Goal: Use online tool/utility: Utilize a website feature to perform a specific function

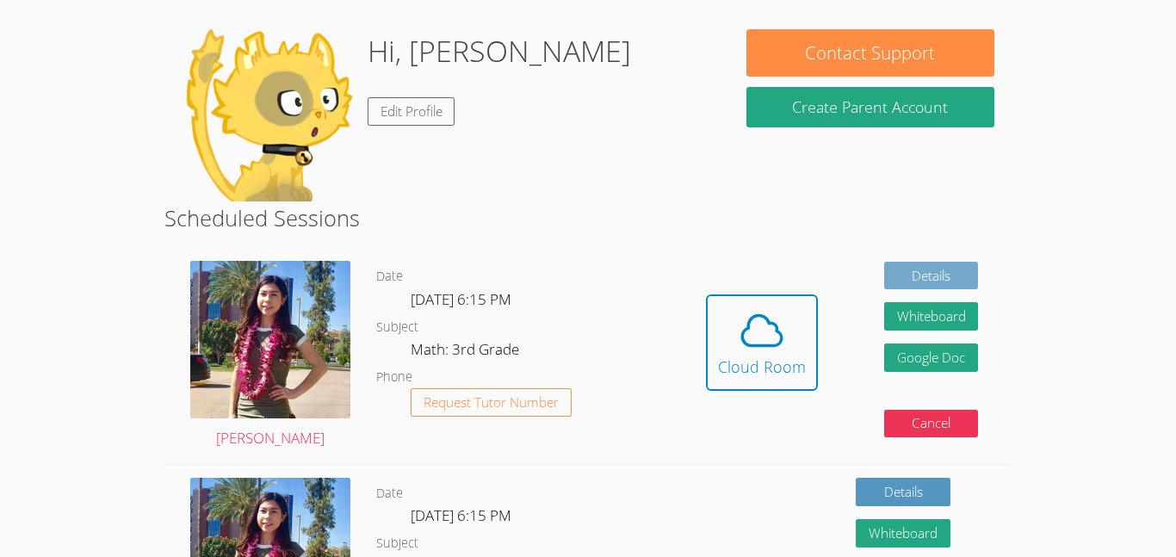
scroll to position [137, 0]
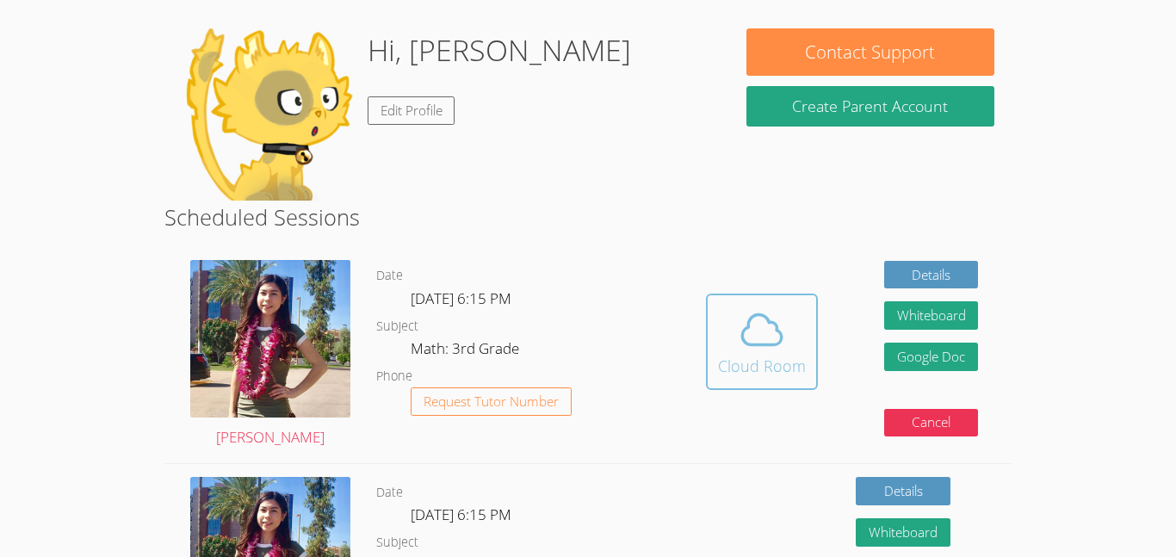
click at [783, 322] on icon at bounding box center [762, 330] width 48 height 48
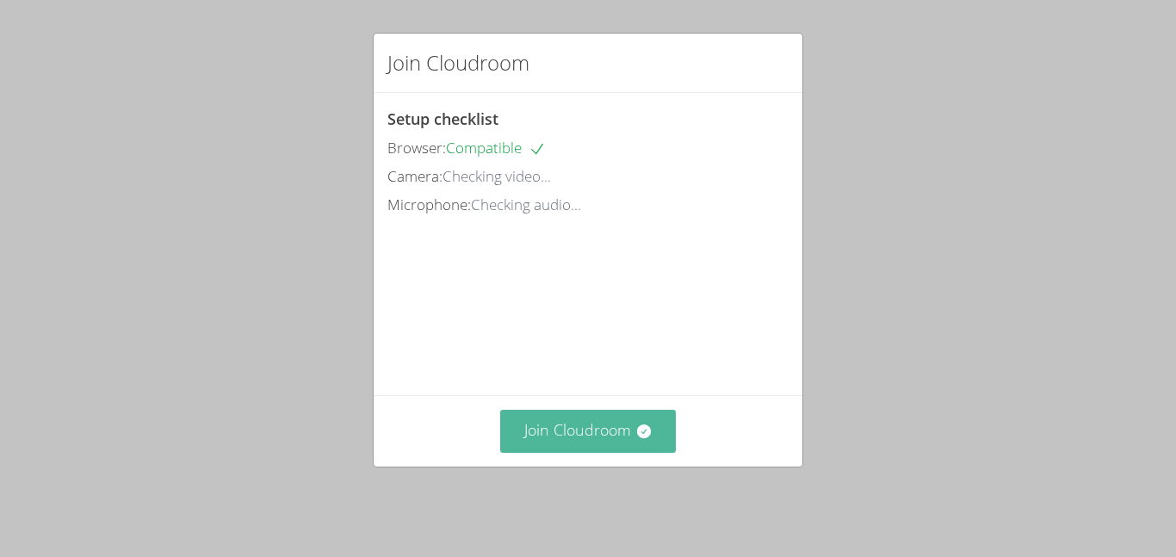
click at [583, 437] on button "Join Cloudroom" at bounding box center [588, 431] width 177 height 42
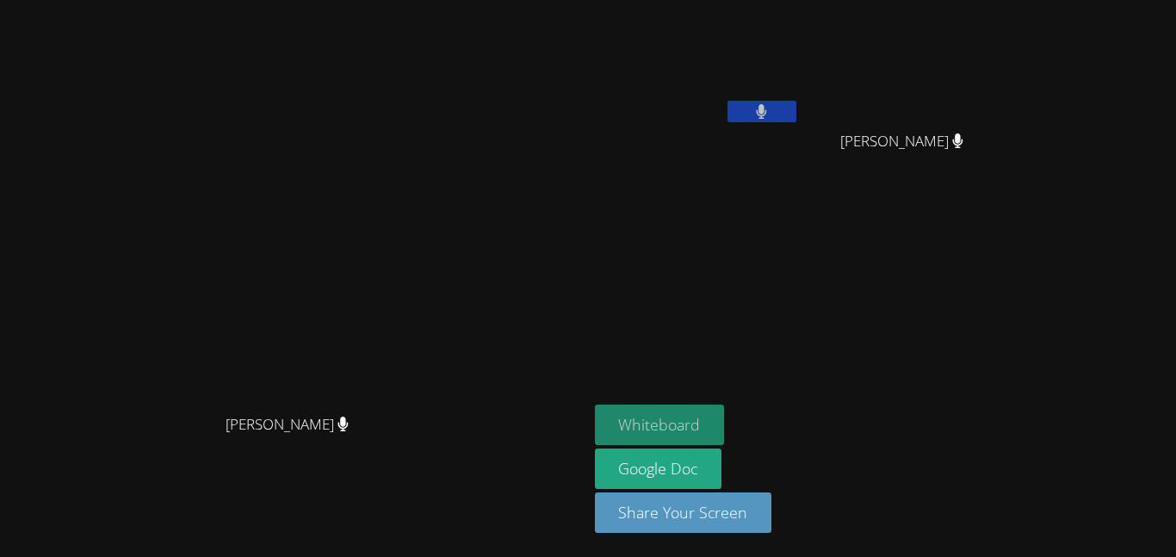
click at [725, 419] on button "Whiteboard" at bounding box center [660, 425] width 130 height 40
drag, startPoint x: 482, startPoint y: 245, endPoint x: 518, endPoint y: 287, distance: 54.4
click at [423, 287] on video at bounding box center [293, 244] width 258 height 323
